Goal: Check status: Check status

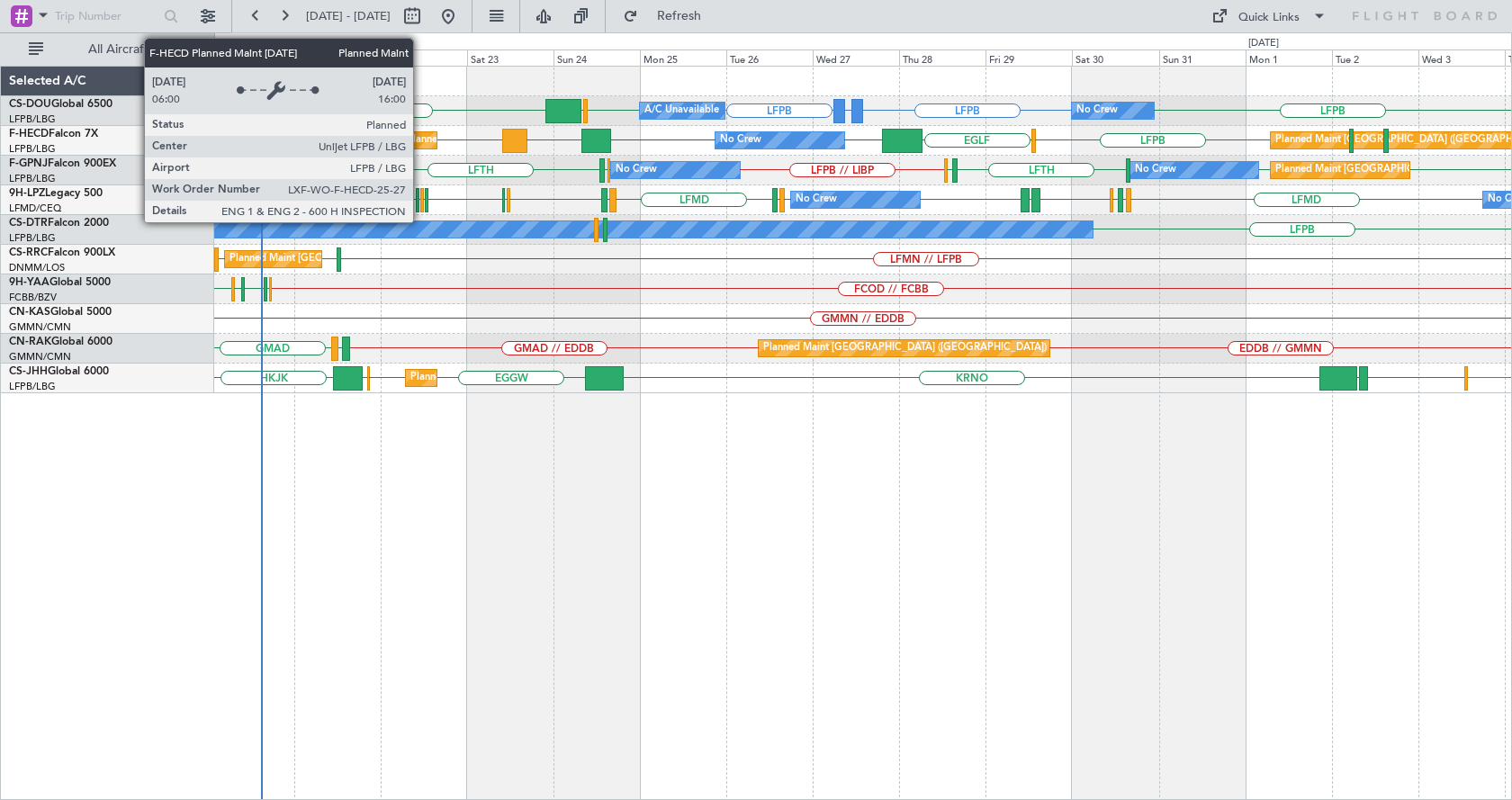
click at [422, 141] on div "Planned Maint [GEOGRAPHIC_DATA] ([GEOGRAPHIC_DATA])" at bounding box center [548, 140] width 284 height 27
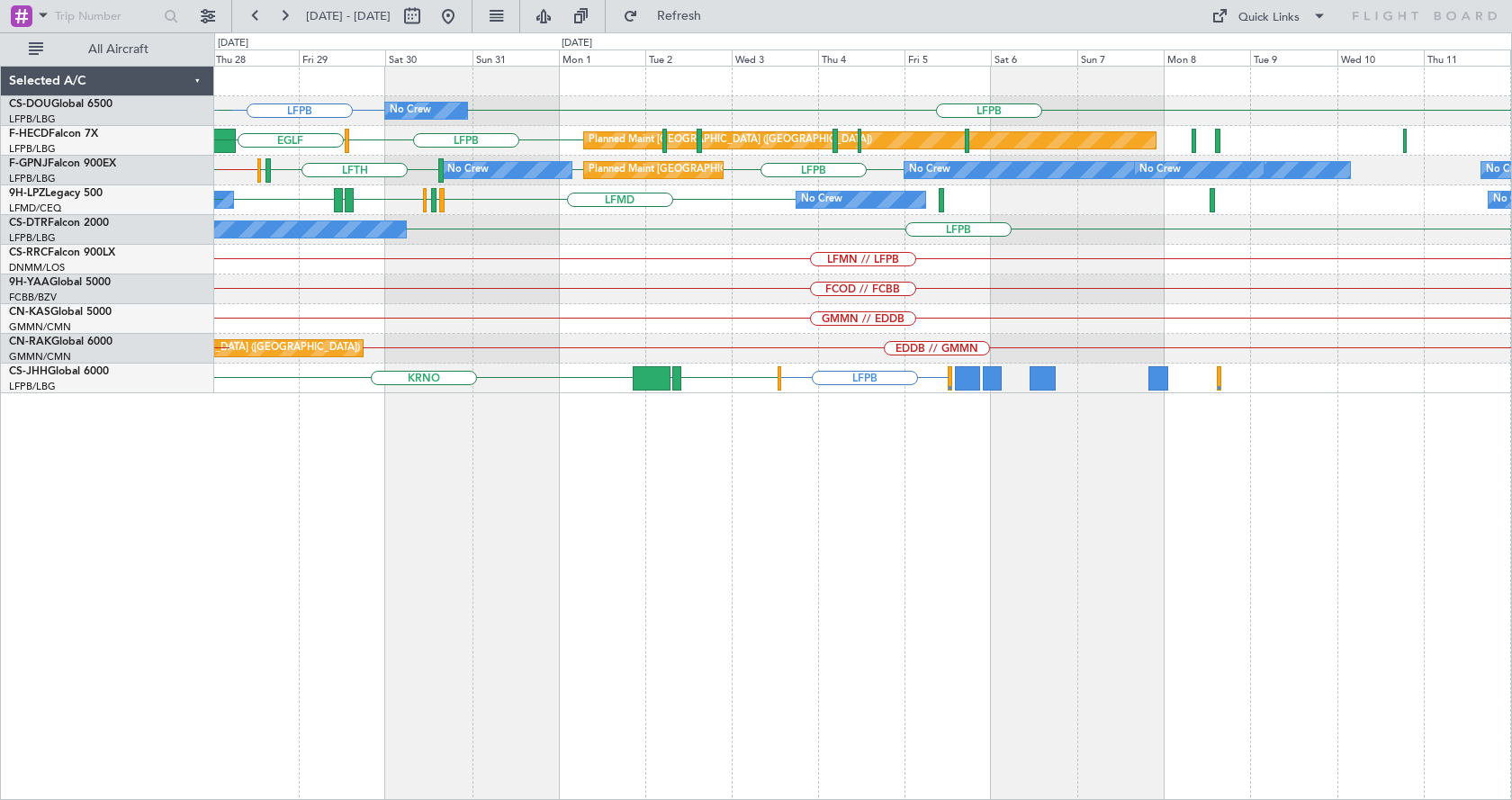
click at [527, 575] on div "LFPB LFPB No Crew EGGW LFPB A/C Unavailable Planned Maint [GEOGRAPHIC_DATA] ([G…" at bounding box center [863, 432] width 1298 height 735
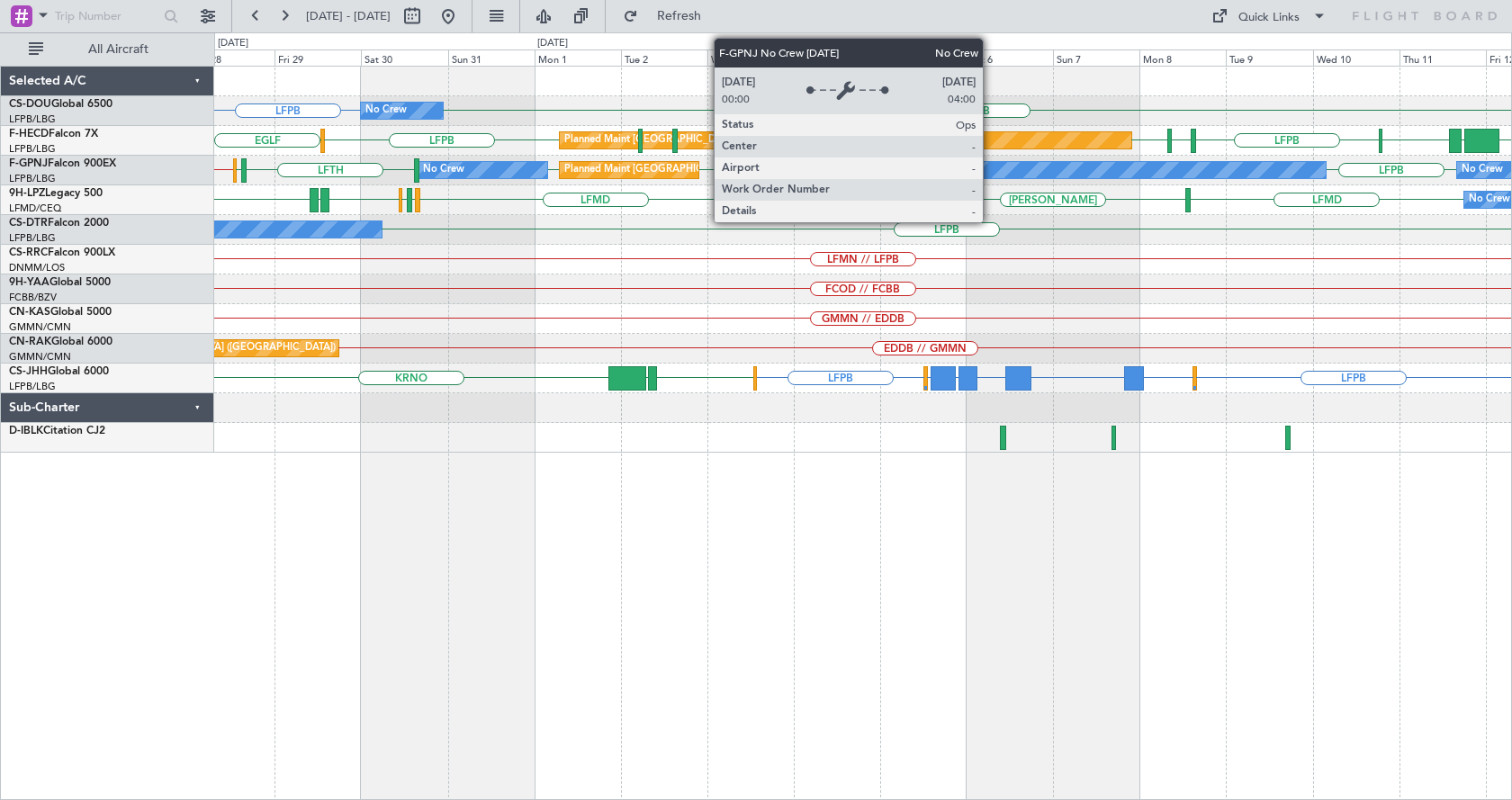
click at [991, 164] on div "No Crew" at bounding box center [1103, 169] width 445 height 16
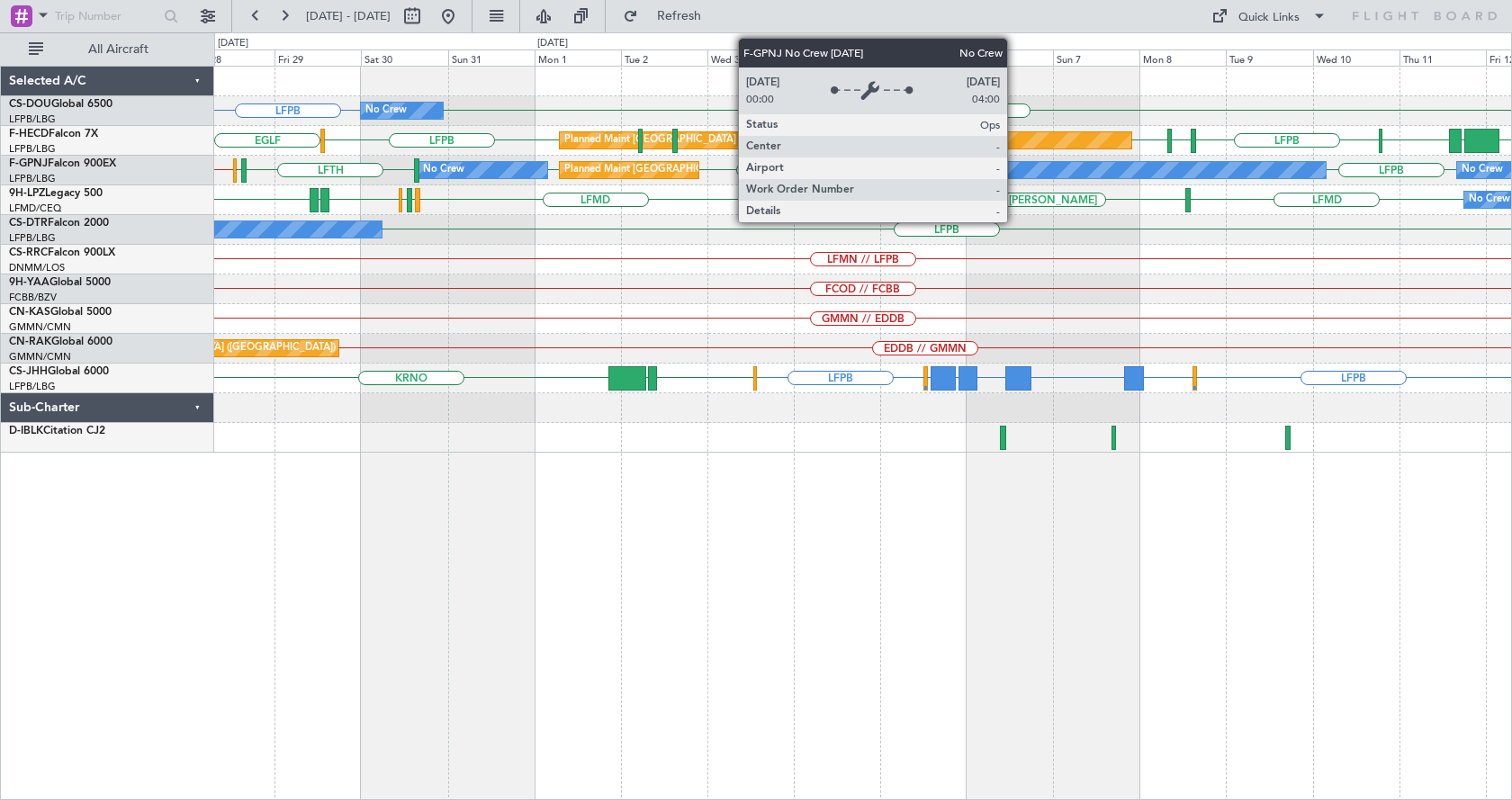
click at [1016, 169] on div "No Crew" at bounding box center [1103, 169] width 445 height 16
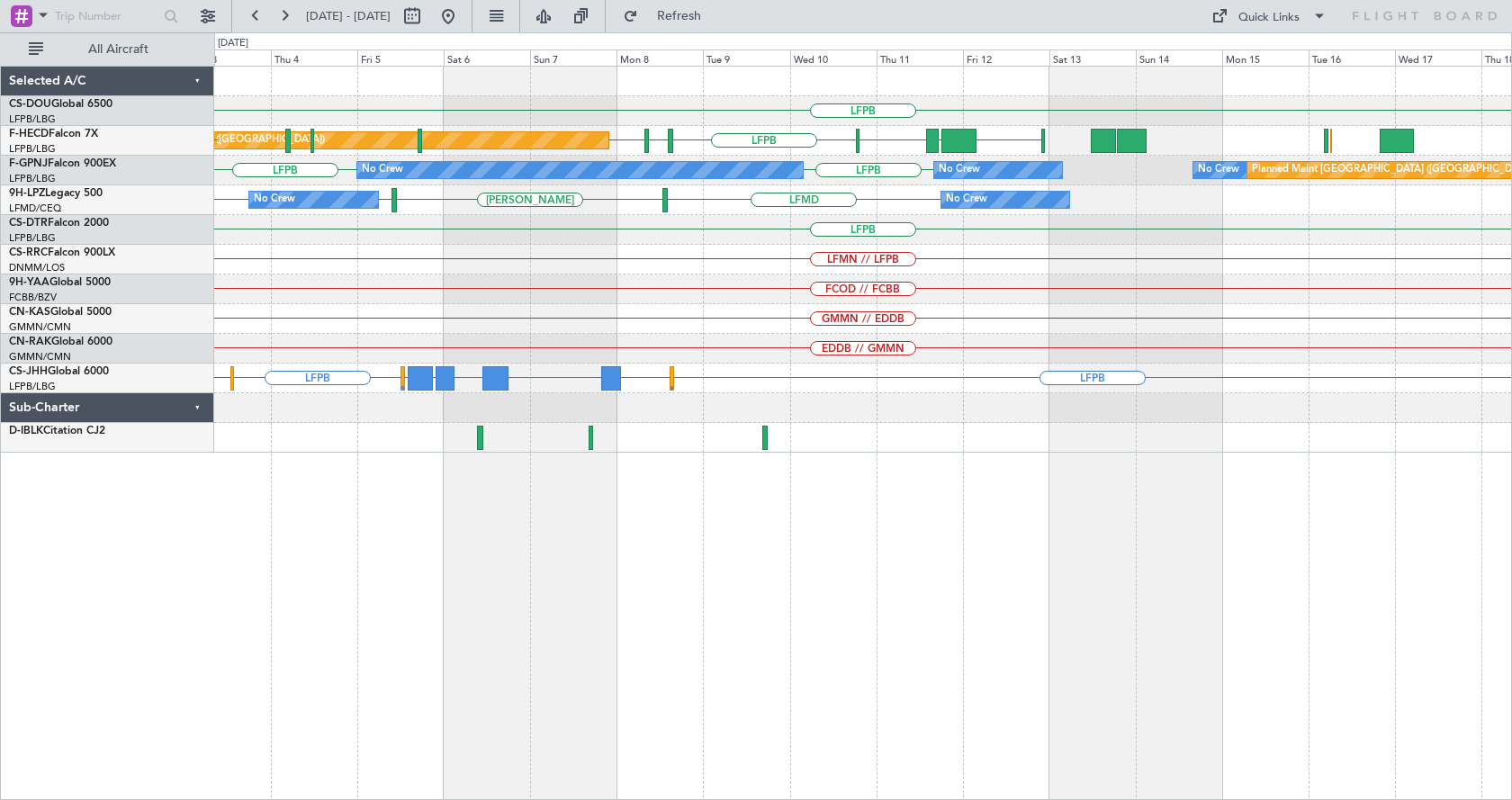
click at [481, 611] on div "LFPB No Crew [GEOGRAPHIC_DATA] LFPB EDDV LFPB [GEOGRAPHIC_DATA] UGTB Planned Ma…" at bounding box center [863, 432] width 1298 height 735
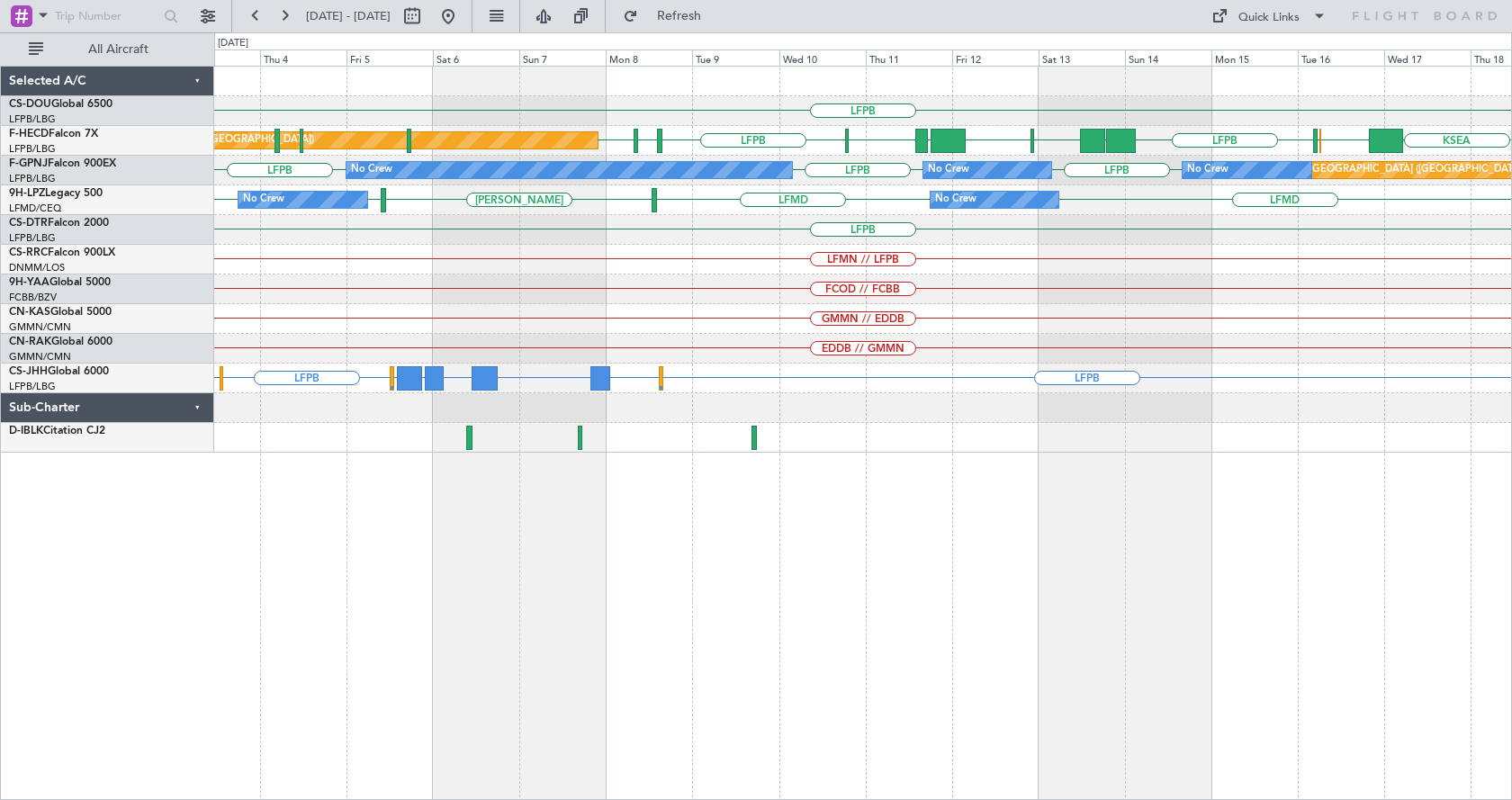
click at [1231, 562] on div "LFPB No Crew [GEOGRAPHIC_DATA] LFPB EDDV LFPB KSEA EGGW [GEOGRAPHIC_DATA] LFPB …" at bounding box center [863, 432] width 1298 height 735
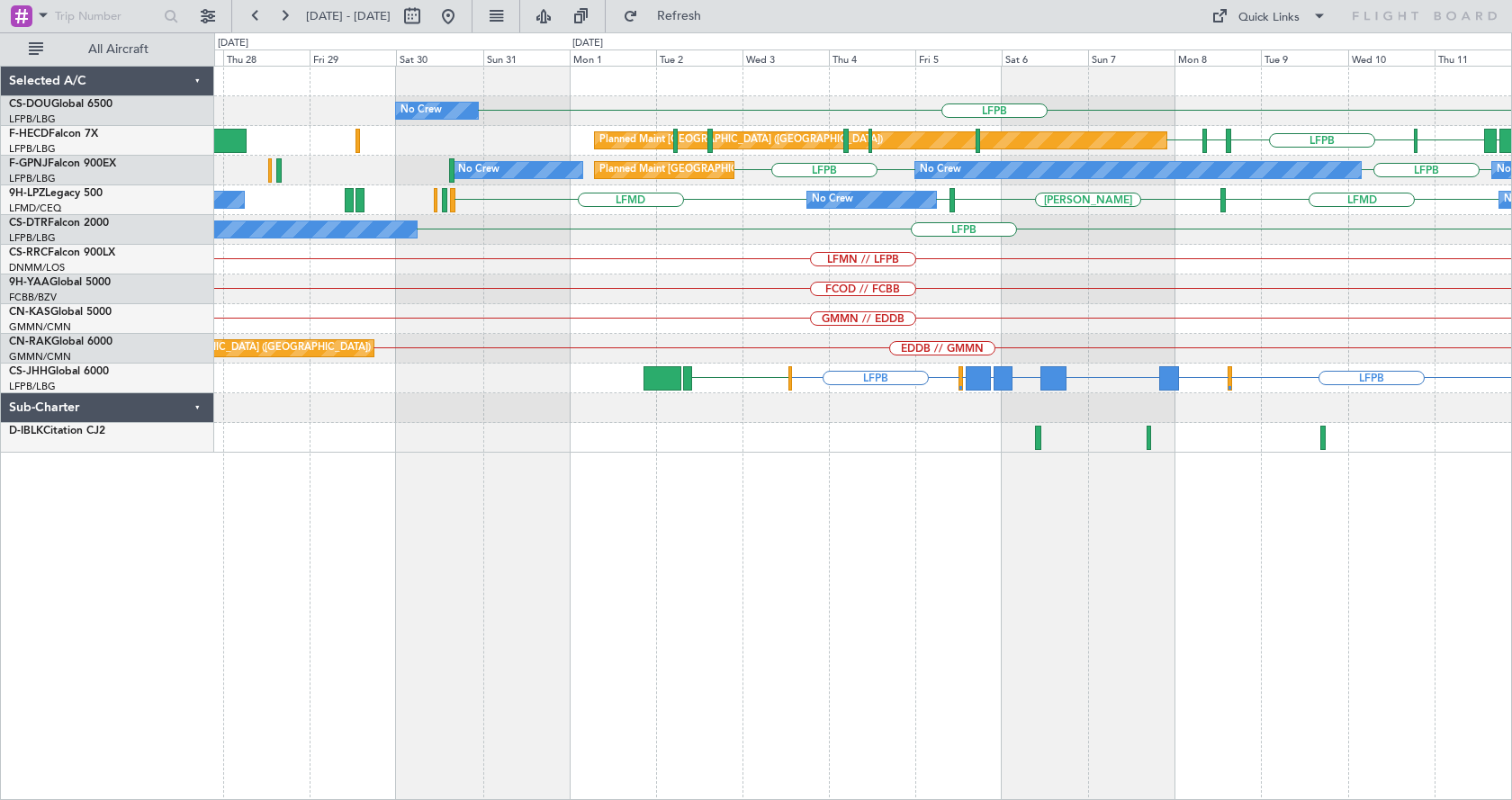
click at [821, 470] on div "LFPB No Crew Planned Maint [GEOGRAPHIC_DATA] ([GEOGRAPHIC_DATA]) A/C Unavailabl…" at bounding box center [863, 432] width 1298 height 735
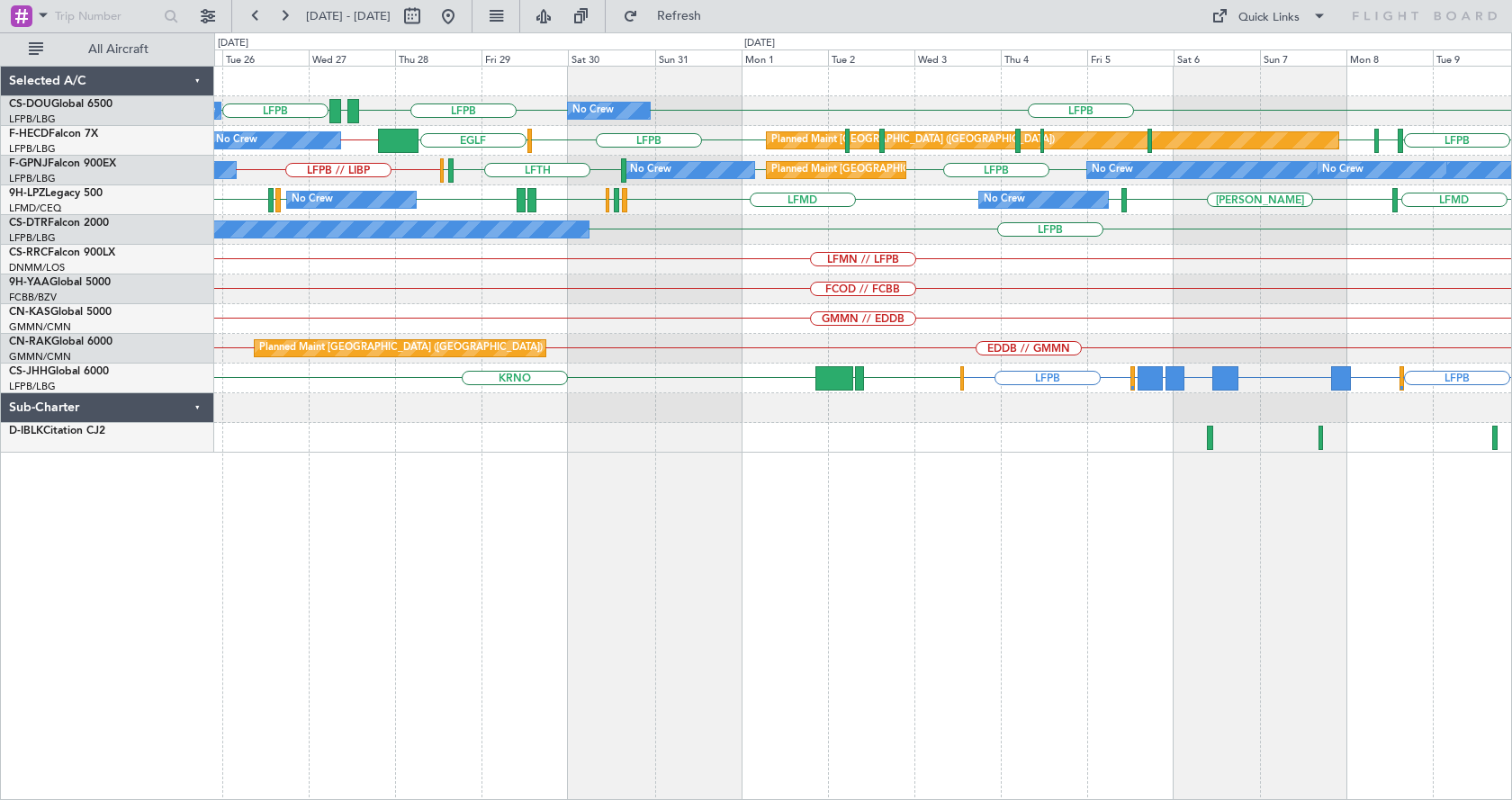
click at [892, 657] on div "LFPB GMMX LFPB LFPB A/C Unavailable No Crew Planned Maint [GEOGRAPHIC_DATA] ([G…" at bounding box center [863, 432] width 1298 height 735
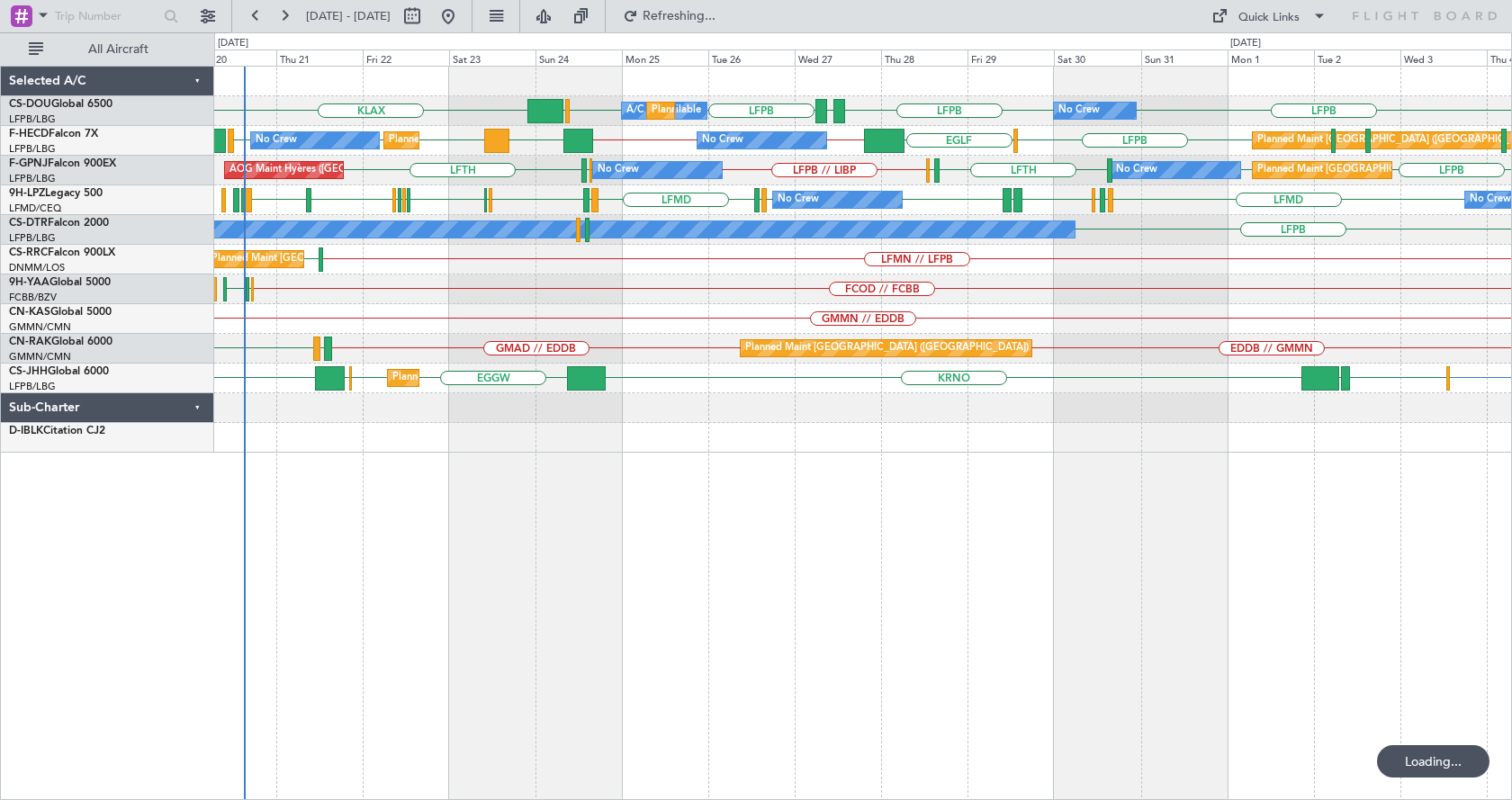
click at [759, 668] on div "A/C Unavailable No Crew Planned Maint [GEOGRAPHIC_DATA] ([GEOGRAPHIC_DATA]) LFP…" at bounding box center [863, 432] width 1298 height 735
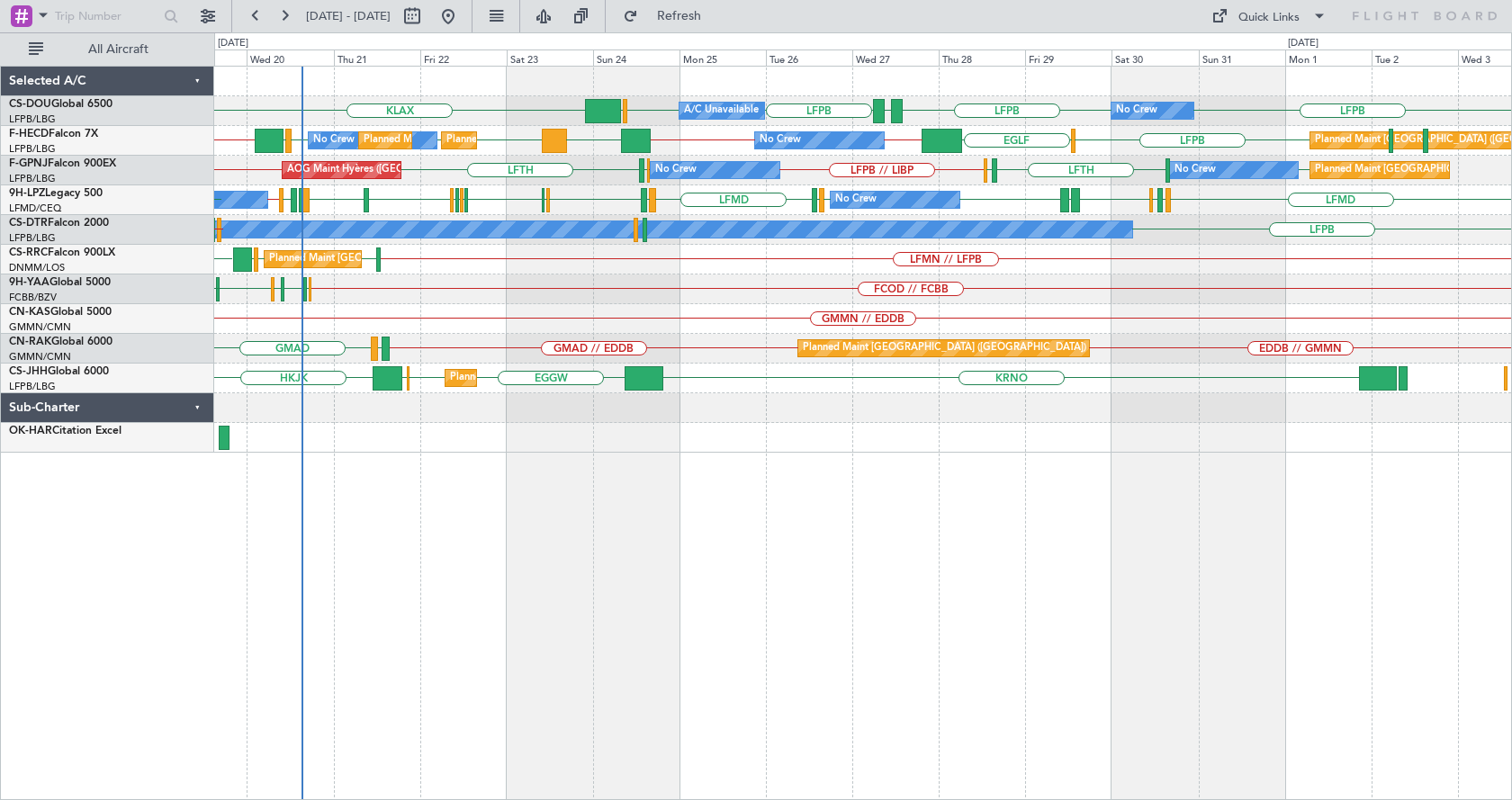
click at [555, 644] on div "Planned Maint [GEOGRAPHIC_DATA] ([GEOGRAPHIC_DATA]) A/C Unavailable No Crew LFP…" at bounding box center [863, 432] width 1298 height 735
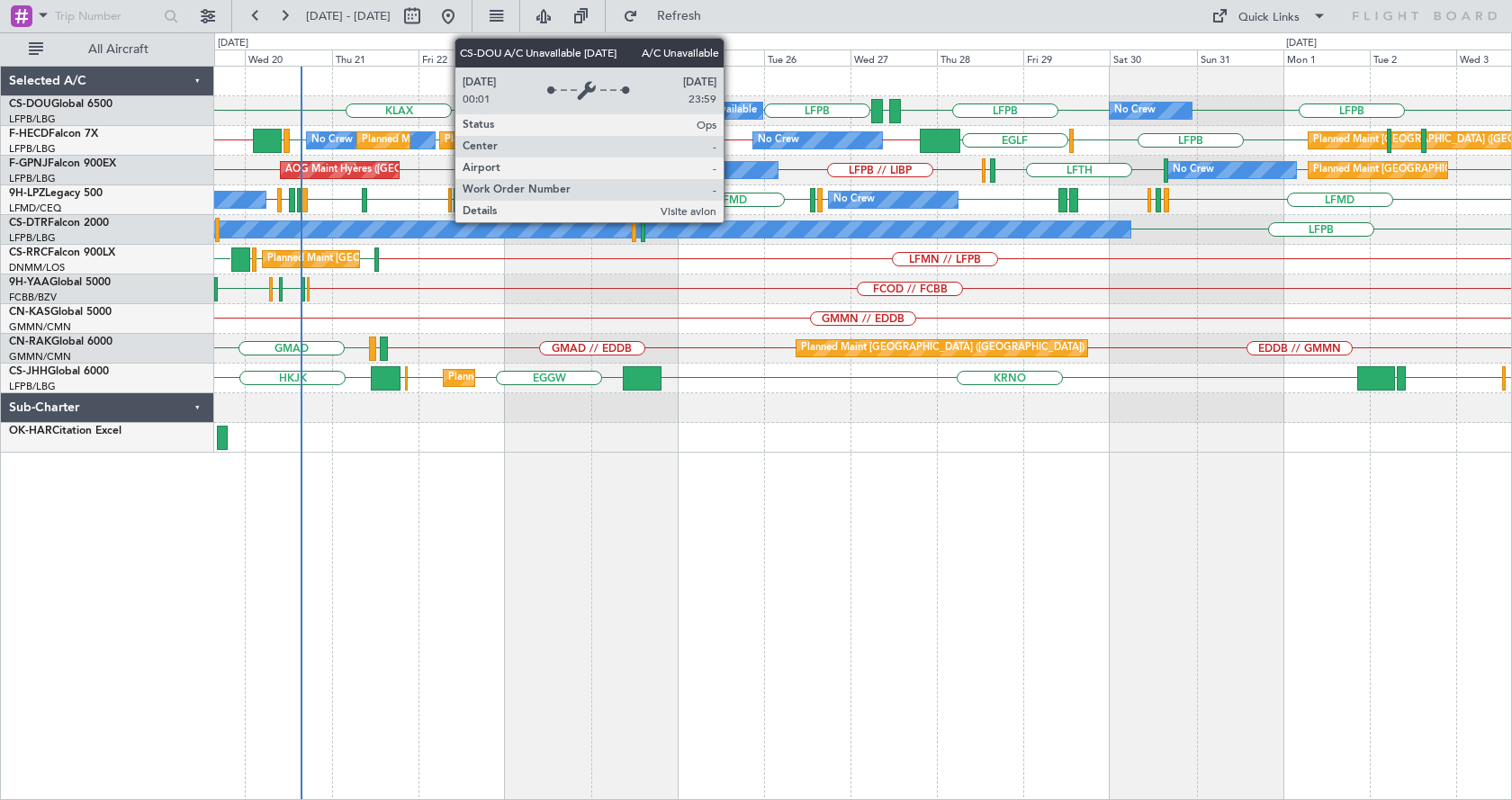
click at [732, 113] on div "A/C Unavailable" at bounding box center [720, 111] width 75 height 27
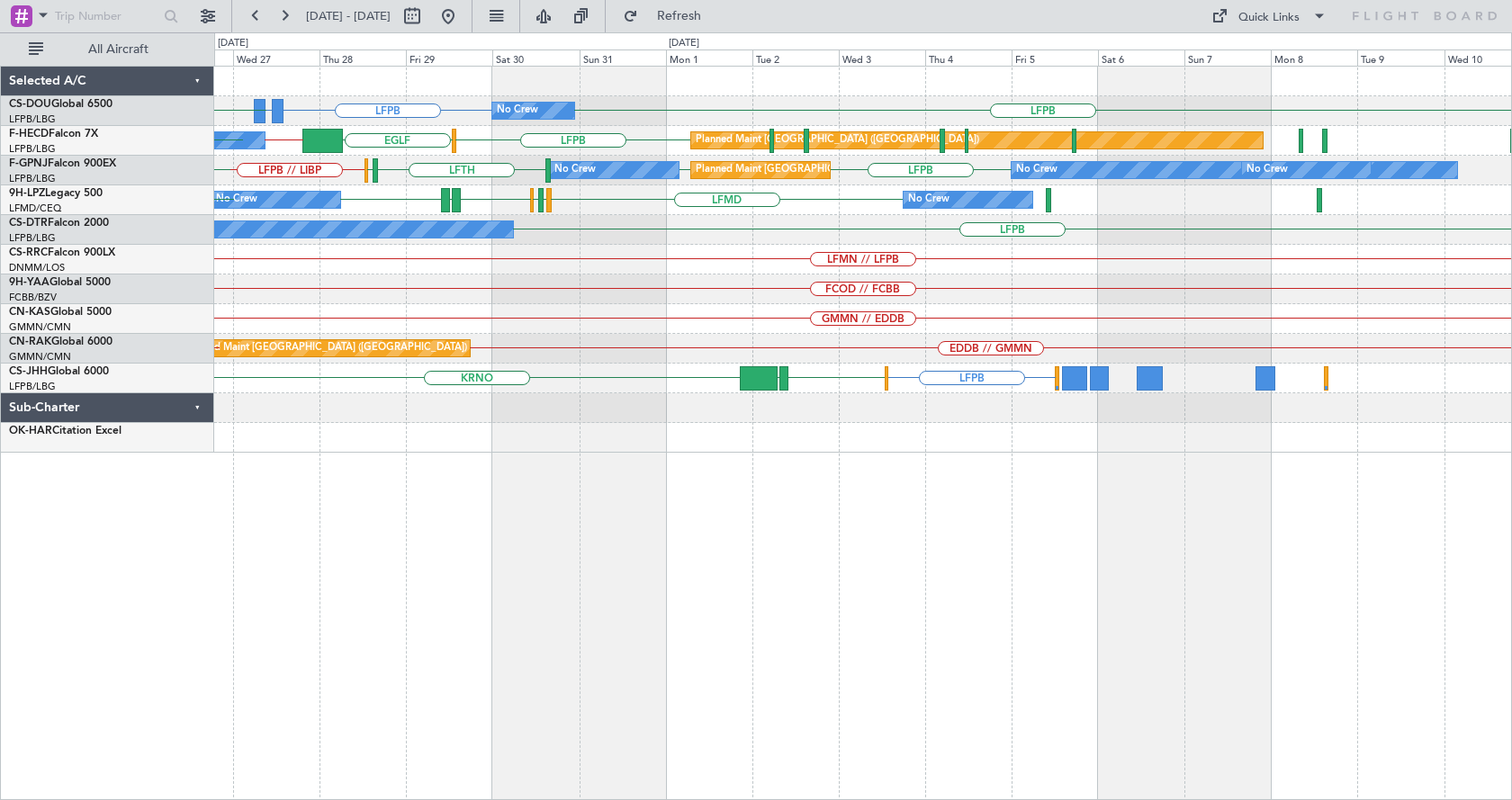
click at [614, 550] on div "GMMX or LFPB LFPB LFPB LFPB No Crew EGGW LFPB A/C Unavailable Planned Maint [GE…" at bounding box center [863, 432] width 1298 height 735
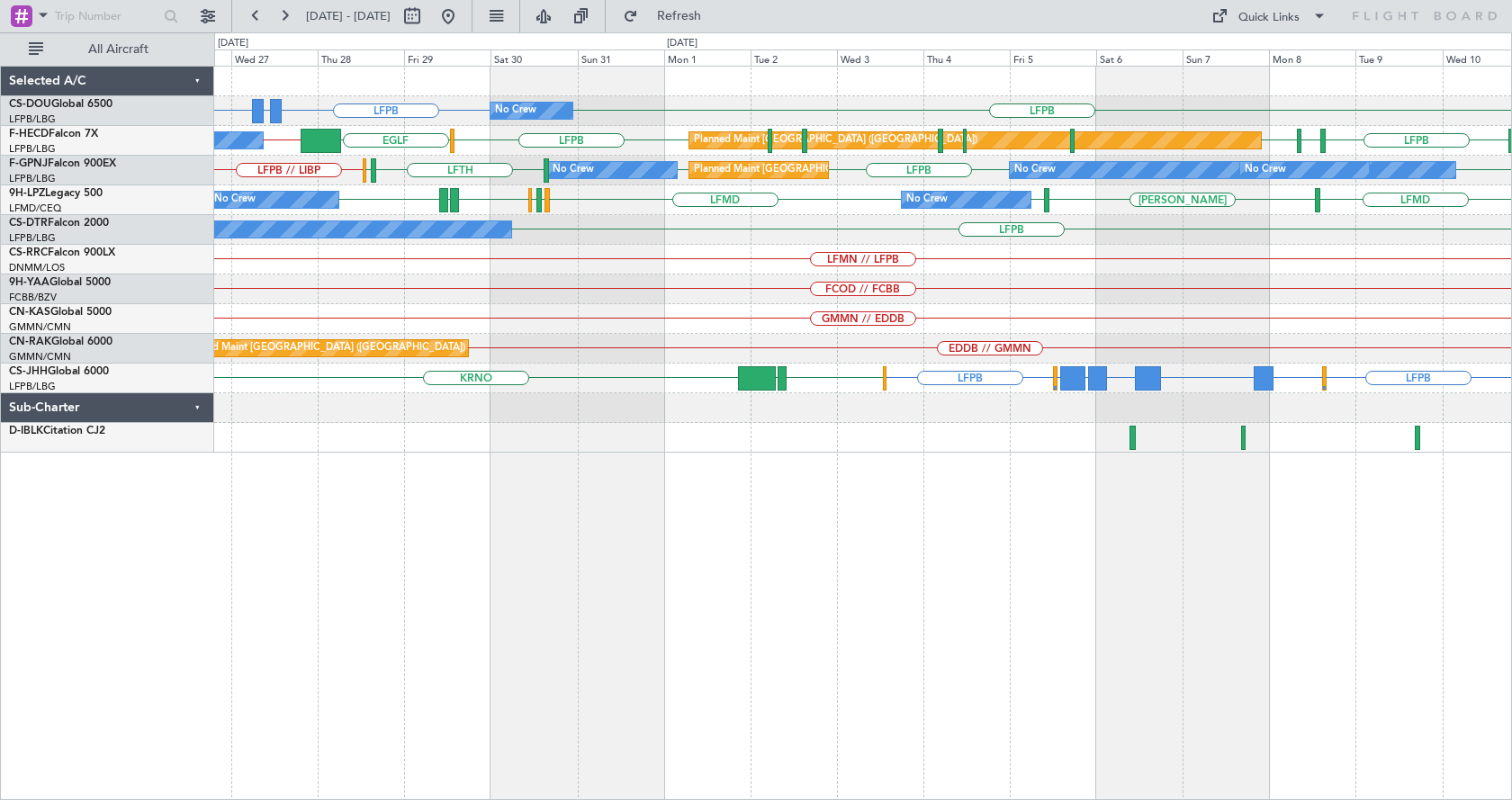
click at [496, 675] on div "No Crew GMMX or LFPB LFPB LFPB LFPB A/C Unavailable Planned Maint [GEOGRAPHIC_D…" at bounding box center [863, 432] width 1298 height 735
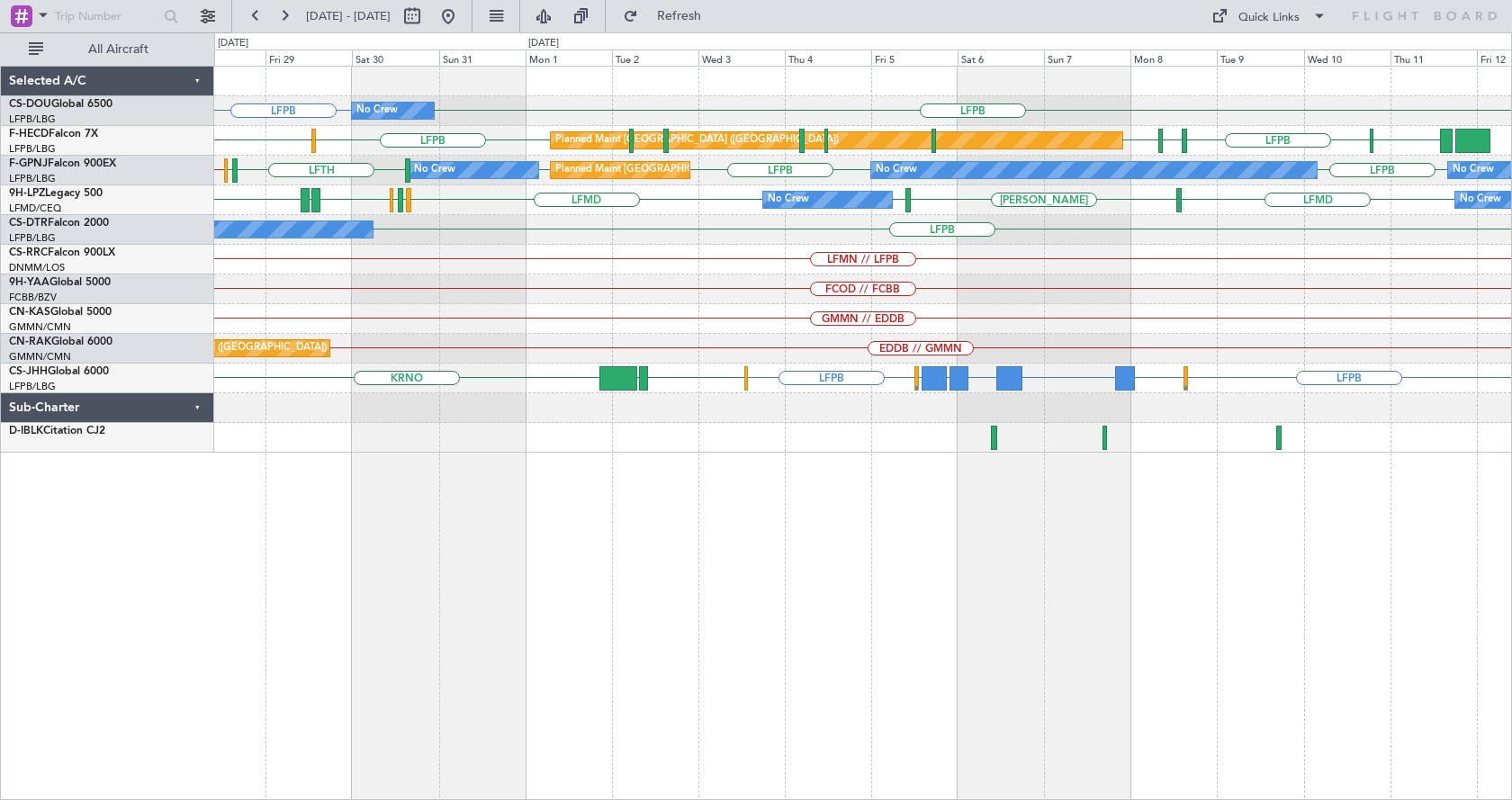
click at [979, 603] on div "No Crew LFPB LFPB GMMX or LFPB Planned Maint [GEOGRAPHIC_DATA] ([GEOGRAPHIC_DAT…" at bounding box center [863, 432] width 1298 height 735
click at [838, 503] on div "No Crew LFPB LFPB Planned Maint [GEOGRAPHIC_DATA] ([GEOGRAPHIC_DATA]) A/C Unava…" at bounding box center [863, 432] width 1298 height 735
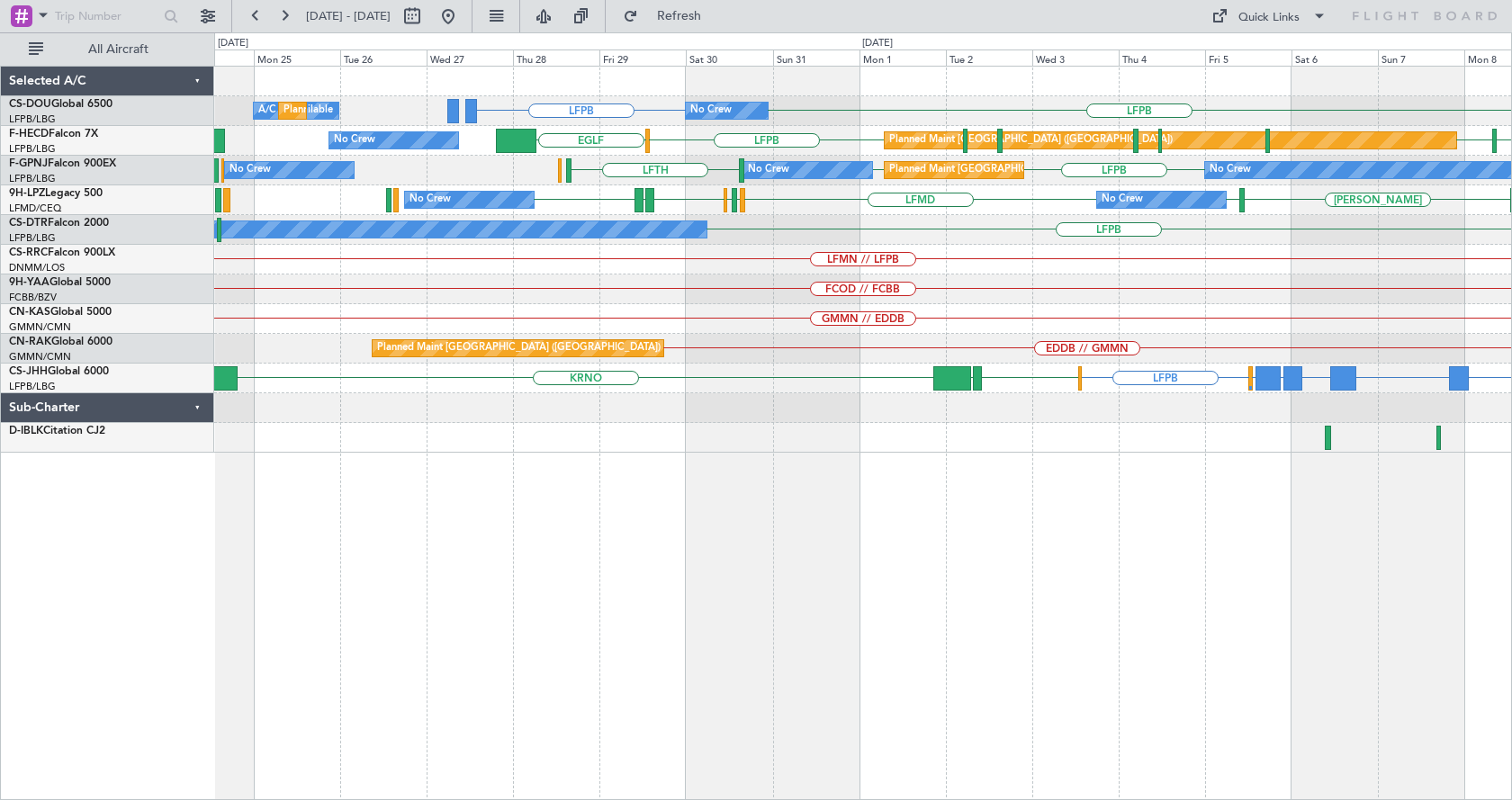
click at [907, 550] on div "No Crew LFPB LFPB A/C Unavailable Planned Maint [GEOGRAPHIC_DATA] ([GEOGRAPHIC_…" at bounding box center [863, 432] width 1298 height 735
